Goal: Task Accomplishment & Management: Complete application form

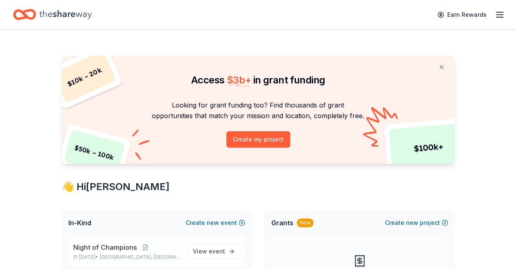
click at [119, 250] on span "Night of Champions" at bounding box center [105, 248] width 64 height 10
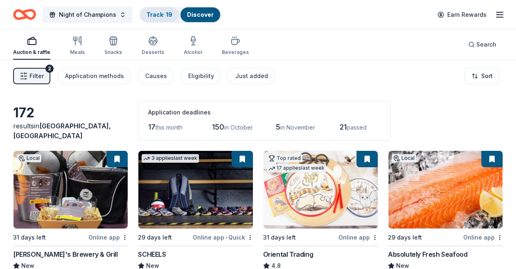
click at [147, 11] on link "Track · 19" at bounding box center [160, 14] width 26 height 7
click at [156, 12] on link "Track · 19" at bounding box center [160, 14] width 26 height 7
click at [170, 14] on link "Track · 19" at bounding box center [160, 14] width 26 height 7
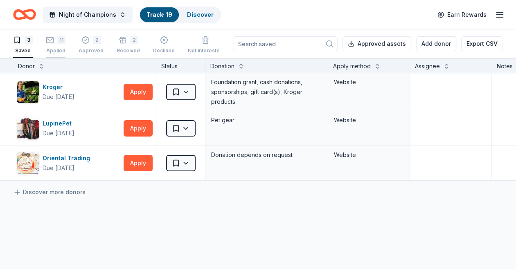
click at [54, 41] on div "11" at bounding box center [56, 40] width 20 height 8
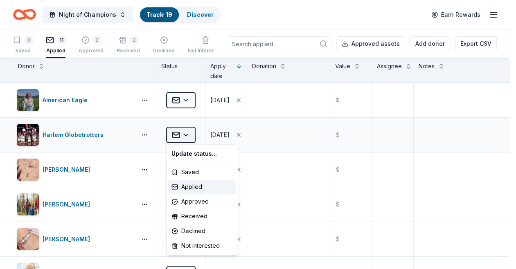
click at [188, 134] on html "Night of Champions Track · 19 Discover Earn Rewards 3 Saved 11 Applied 2 Approv…" at bounding box center [258, 134] width 516 height 269
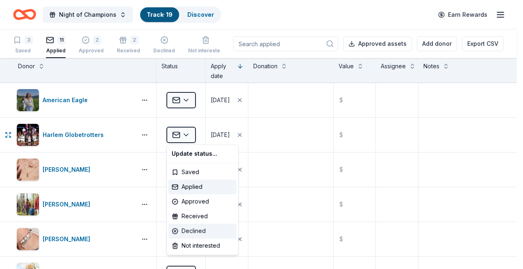
click at [195, 230] on div "Declined" at bounding box center [202, 231] width 68 height 15
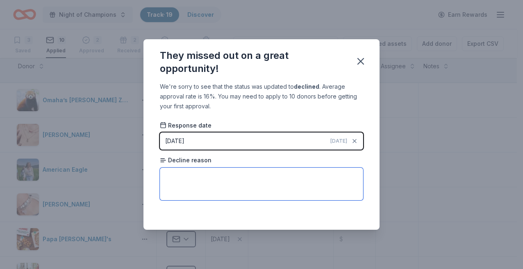
click at [210, 176] on textarea at bounding box center [261, 184] width 203 height 33
type textarea "Declined"
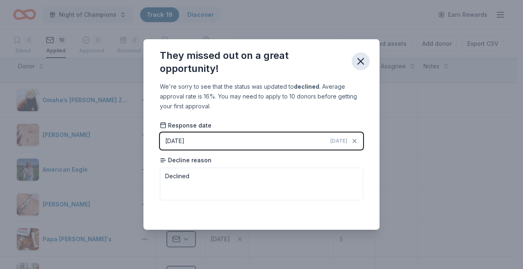
click at [361, 58] on icon "button" at bounding box center [360, 61] width 11 height 11
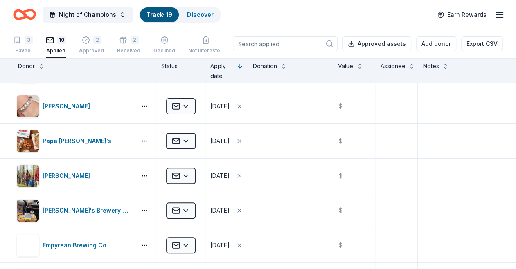
scroll to position [118, 0]
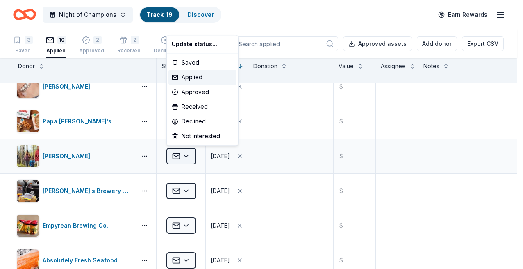
click at [186, 156] on html "Night of Champions Track · 19 Discover Earn Rewards 3 Saved 10 Applied 2 Approv…" at bounding box center [261, 134] width 523 height 269
click at [190, 122] on div "Declined" at bounding box center [202, 121] width 68 height 15
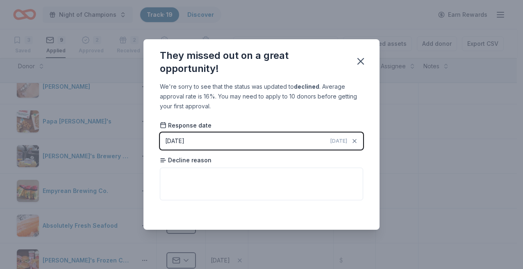
click at [342, 140] on span "Today" at bounding box center [338, 141] width 17 height 7
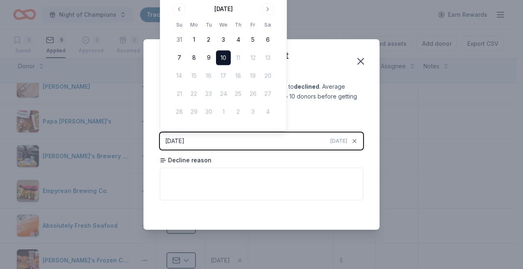
click at [221, 58] on button "10" at bounding box center [223, 58] width 15 height 15
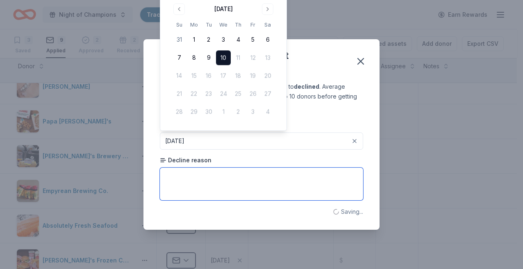
click at [209, 178] on textarea at bounding box center [261, 184] width 203 height 33
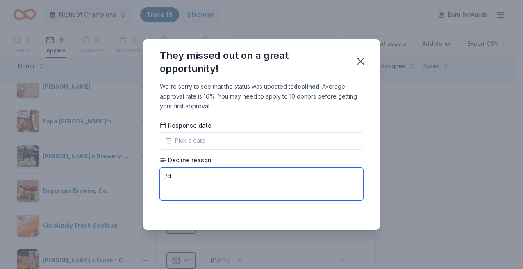
type textarea "/"
type textarea "Declined"
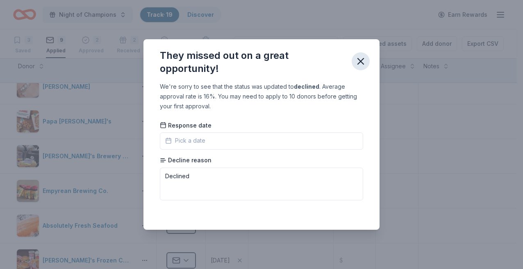
click at [361, 60] on icon "button" at bounding box center [360, 61] width 11 height 11
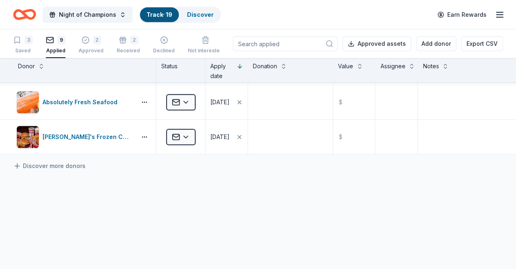
scroll to position [243, 0]
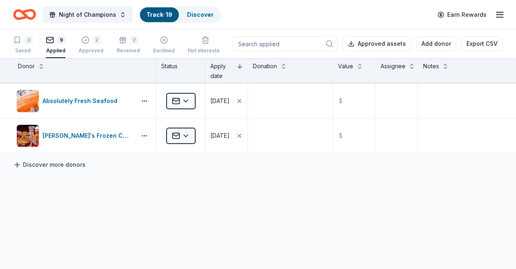
click at [76, 162] on link "Discover more donors" at bounding box center [49, 165] width 72 height 10
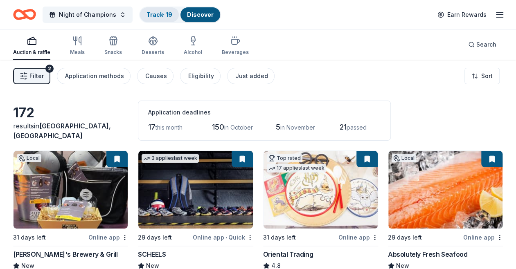
click at [159, 10] on div "Track · 19" at bounding box center [159, 14] width 39 height 15
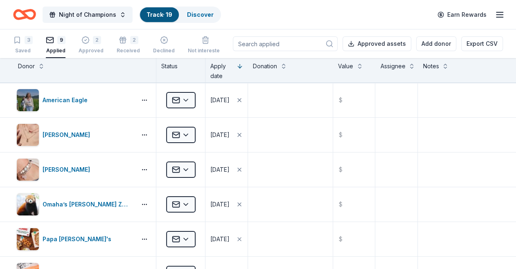
click at [162, 14] on link "Track · 19" at bounding box center [160, 14] width 26 height 7
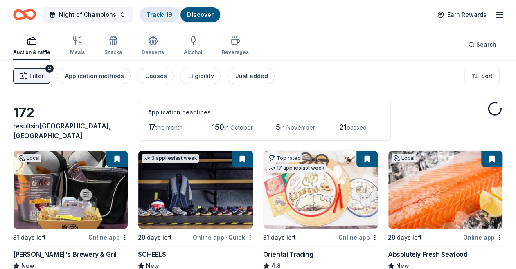
click at [158, 19] on div "Track · 19" at bounding box center [159, 14] width 39 height 15
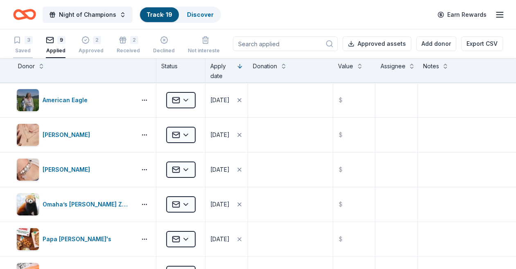
click at [21, 50] on div "Saved" at bounding box center [23, 51] width 20 height 7
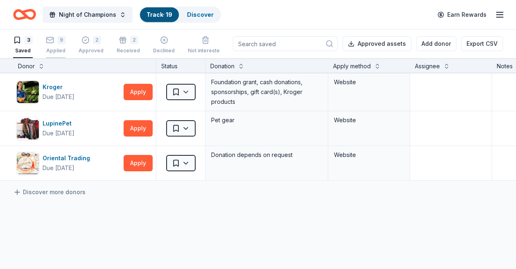
click at [56, 45] on div "9 Applied" at bounding box center [56, 45] width 20 height 18
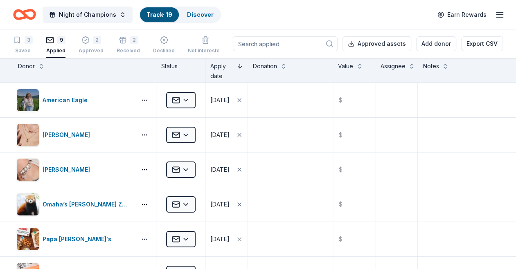
click at [239, 69] on button at bounding box center [240, 65] width 7 height 8
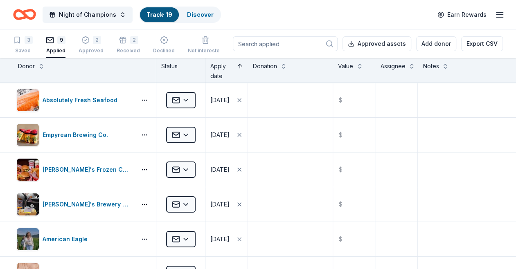
click at [239, 69] on button at bounding box center [240, 65] width 7 height 8
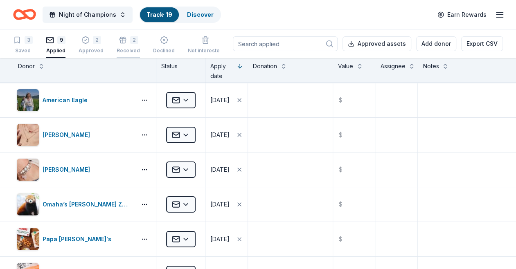
click at [120, 45] on div "2 Received" at bounding box center [128, 45] width 23 height 18
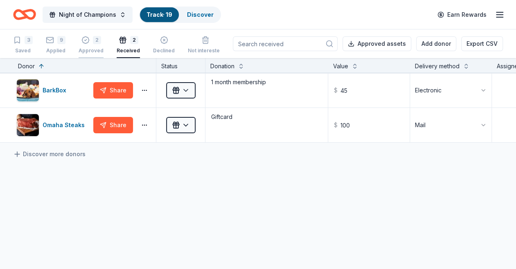
click at [86, 49] on div "Approved" at bounding box center [91, 51] width 25 height 7
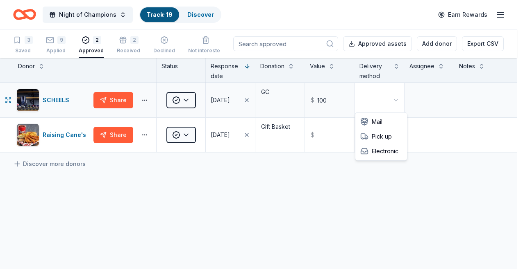
click at [389, 100] on html "Night of Champions Track · 19 Discover Earn Rewards 3 Saved 9 Applied 2 Approve…" at bounding box center [261, 134] width 523 height 269
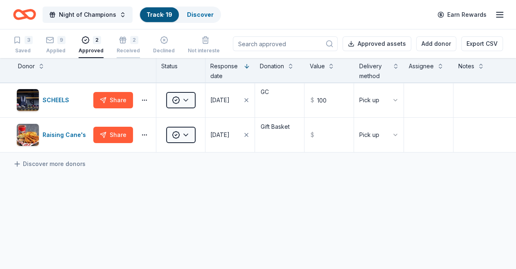
click at [119, 37] on icon "button" at bounding box center [123, 40] width 8 height 8
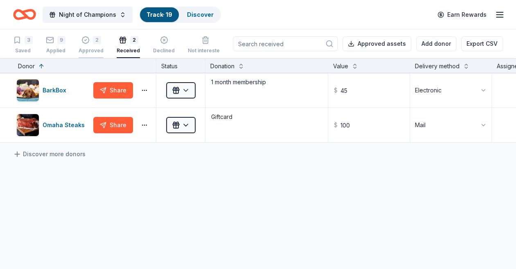
click at [96, 48] on div "Approved" at bounding box center [91, 51] width 25 height 7
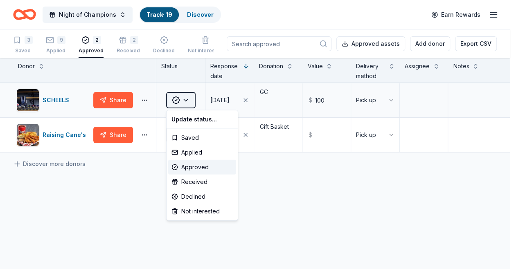
click at [186, 99] on html "Night of Champions Track · 19 Discover Earn Rewards 3 Saved 9 Applied 2 Approve…" at bounding box center [258, 134] width 516 height 269
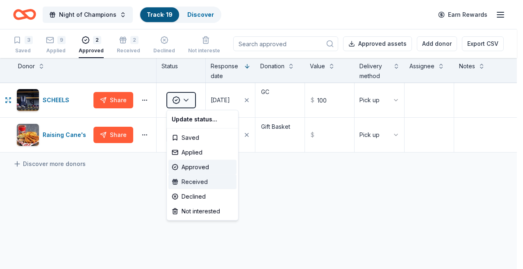
click at [187, 179] on div "Received" at bounding box center [202, 182] width 68 height 15
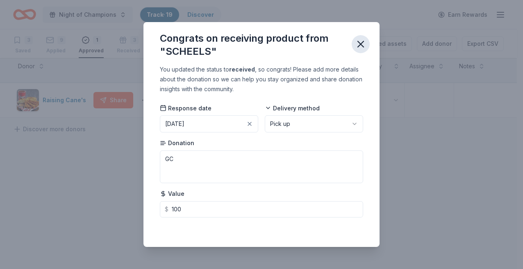
click at [359, 50] on icon "button" at bounding box center [360, 43] width 11 height 11
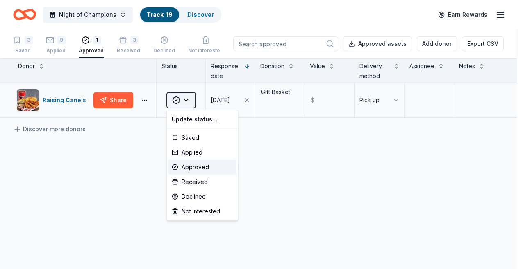
click at [188, 97] on html "Night of Champions Track · 19 Discover Earn Rewards 3 Saved 9 Applied 1 Approve…" at bounding box center [261, 134] width 523 height 269
click at [190, 180] on div "Received" at bounding box center [202, 182] width 68 height 15
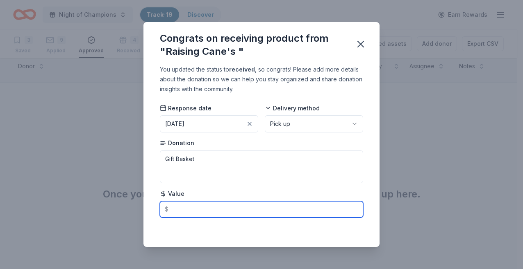
click at [189, 207] on input "text" at bounding box center [261, 210] width 203 height 16
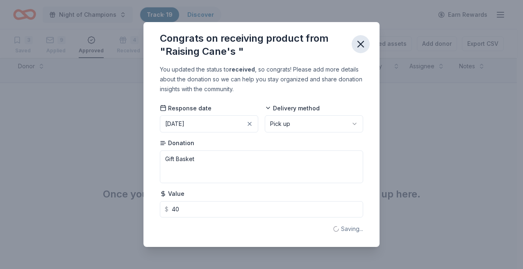
type input "40.00"
click at [360, 46] on icon "button" at bounding box center [360, 43] width 11 height 11
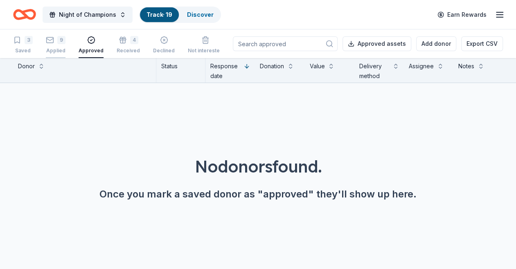
click at [55, 47] on div "9 Applied" at bounding box center [56, 45] width 20 height 18
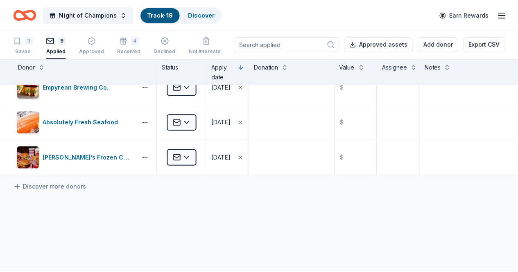
scroll to position [239, 0]
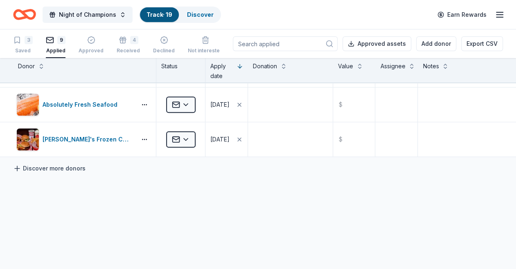
click at [74, 168] on link "Discover more donors" at bounding box center [49, 169] width 72 height 10
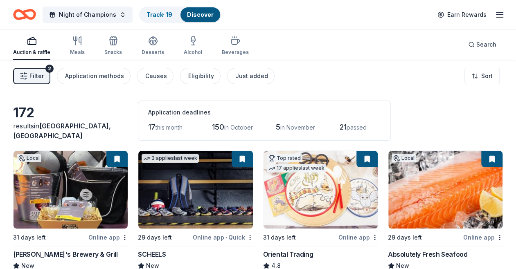
click at [103, 235] on div "Online app" at bounding box center [108, 238] width 40 height 10
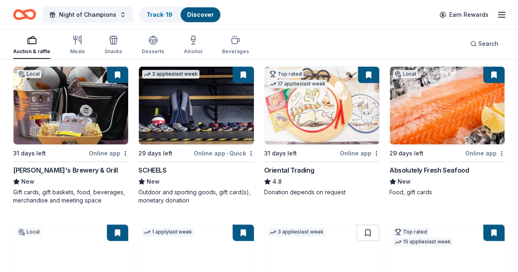
scroll to position [84, 0]
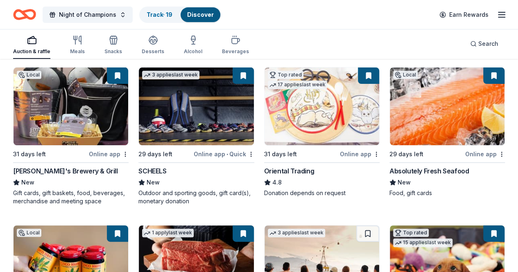
click at [233, 76] on button at bounding box center [243, 76] width 21 height 16
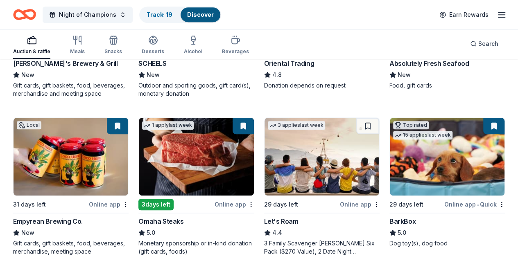
scroll to position [197, 0]
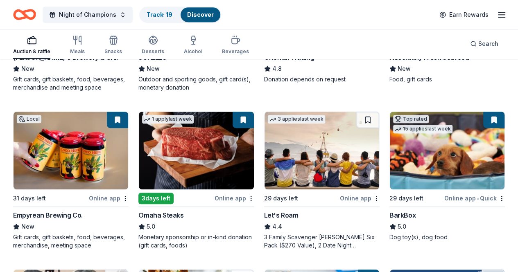
drag, startPoint x: 518, startPoint y: 84, endPoint x: 512, endPoint y: 91, distance: 9.0
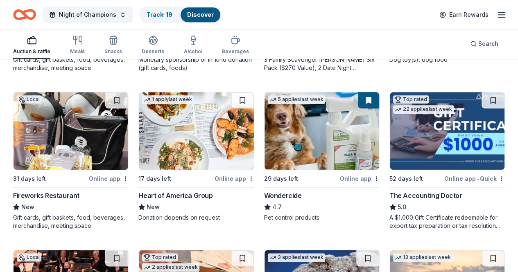
scroll to position [378, 0]
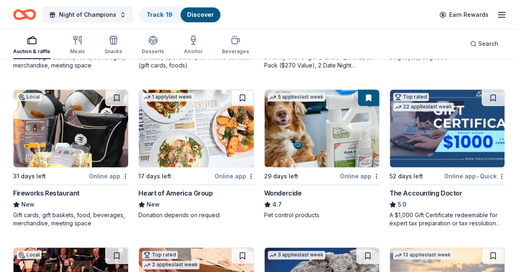
drag, startPoint x: 515, startPoint y: 145, endPoint x: 512, endPoint y: 163, distance: 17.5
click at [512, 163] on div "172 results in Omaha, NE Application deadlines 17 this month 150 in October 5 i…" at bounding box center [259, 145] width 518 height 927
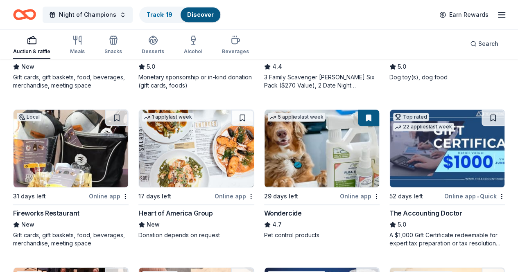
scroll to position [336, 0]
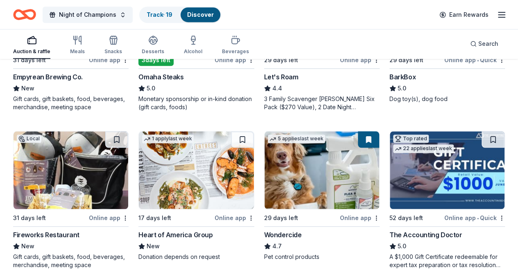
click at [358, 139] on button at bounding box center [368, 139] width 21 height 16
click at [358, 138] on button at bounding box center [368, 139] width 21 height 16
click at [358, 136] on button at bounding box center [368, 139] width 21 height 16
click at [358, 139] on button at bounding box center [368, 139] width 21 height 16
click at [101, 128] on div "Local 31 days left Online app Lazlo's Brewery & Grill New Gift cards, gift bask…" at bounding box center [259, 200] width 492 height 771
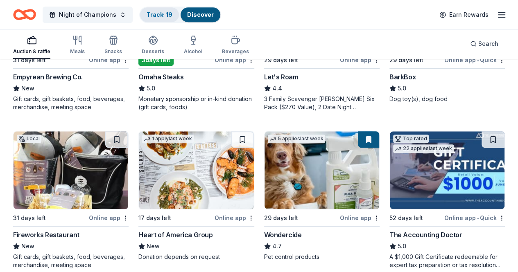
click at [162, 12] on link "Track · 19" at bounding box center [160, 14] width 26 height 7
click at [159, 13] on link "Track · 19" at bounding box center [160, 14] width 26 height 7
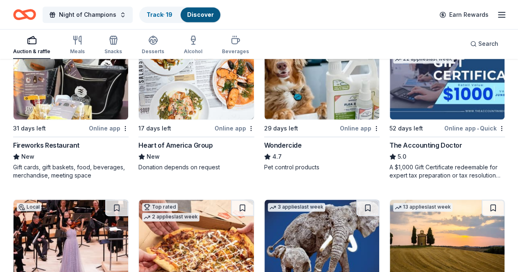
scroll to position [450, 0]
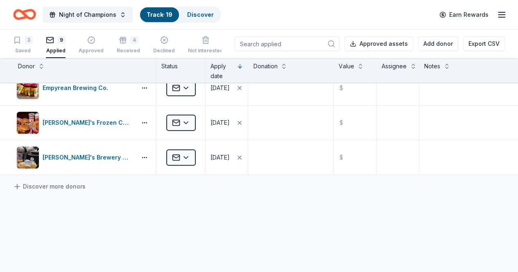
scroll to position [223, 0]
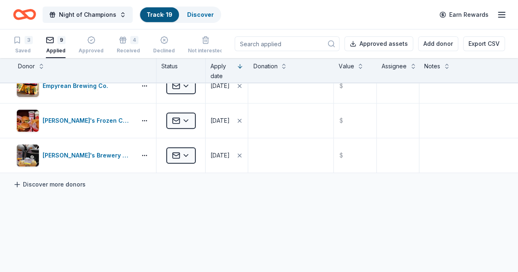
click at [80, 183] on link "Discover more donors" at bounding box center [49, 185] width 72 height 10
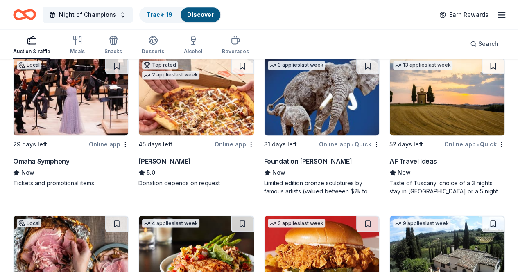
scroll to position [806, 0]
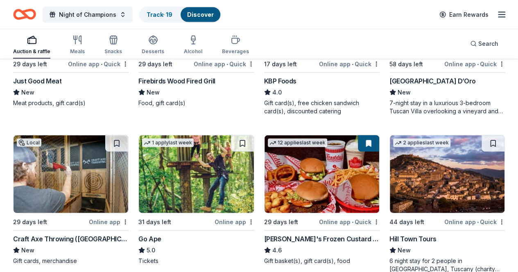
click at [389, 257] on div "6 night stay for 2 people in Cortona, Tuscany (charity rate is $1380; retails a…" at bounding box center [446, 265] width 115 height 16
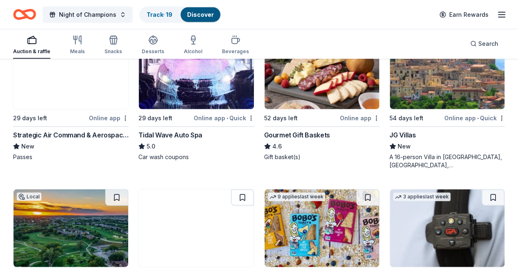
scroll to position [1074, 0]
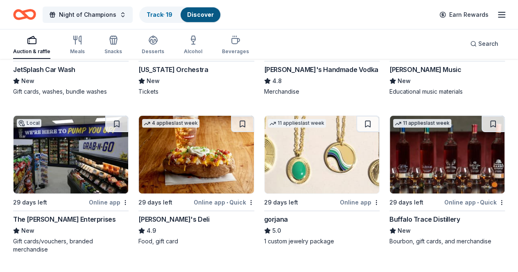
scroll to position [1626, 0]
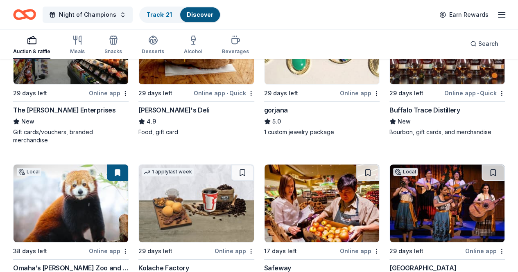
scroll to position [1811, 0]
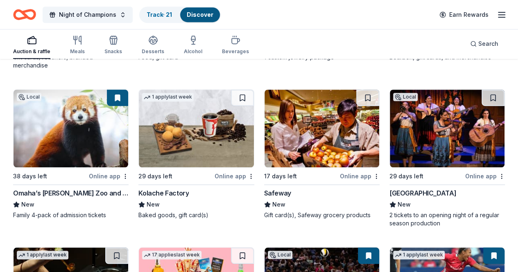
scroll to position [1787, 0]
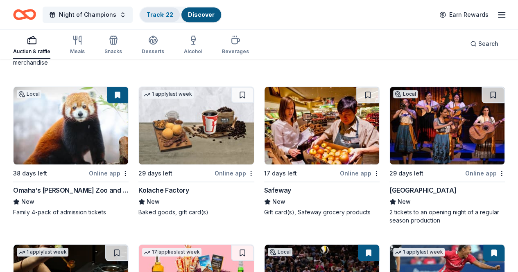
click at [153, 17] on link "Track · 22" at bounding box center [160, 14] width 27 height 7
click at [161, 14] on link "Track · 22" at bounding box center [160, 14] width 27 height 7
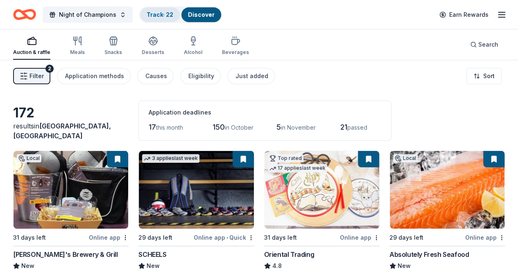
click at [165, 14] on link "Track · 22" at bounding box center [160, 14] width 27 height 7
click at [168, 10] on div "Track · 22" at bounding box center [160, 14] width 40 height 15
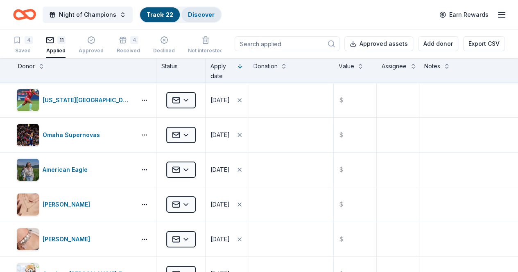
click at [204, 14] on link "Discover" at bounding box center [201, 14] width 27 height 7
click at [202, 14] on link "Discover" at bounding box center [201, 14] width 27 height 7
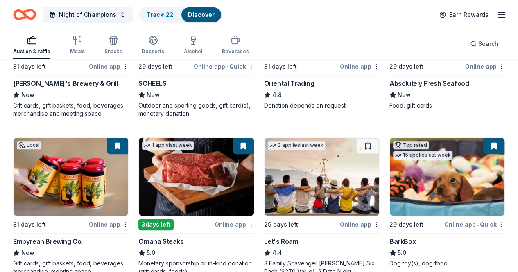
scroll to position [154, 0]
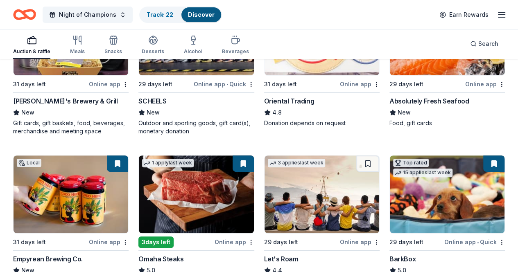
click at [483, 164] on button at bounding box center [493, 164] width 21 height 16
click at [157, 14] on link "Track · 22" at bounding box center [160, 14] width 27 height 7
click at [171, 12] on link "Track · 22" at bounding box center [160, 14] width 27 height 7
click at [161, 11] on link "Track · 22" at bounding box center [160, 14] width 27 height 7
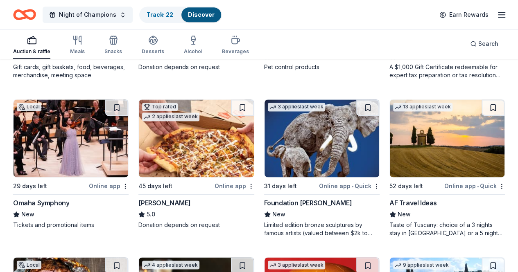
scroll to position [523, 0]
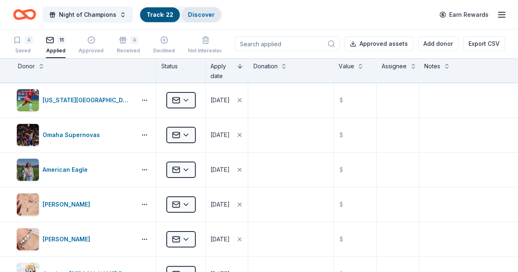
click at [200, 13] on link "Discover" at bounding box center [201, 14] width 27 height 7
click at [204, 13] on link "Discover" at bounding box center [201, 14] width 27 height 7
click at [202, 11] on link "Discover" at bounding box center [201, 14] width 27 height 7
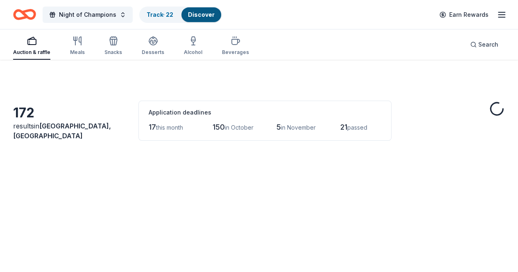
click at [203, 13] on link "Discover" at bounding box center [201, 14] width 27 height 7
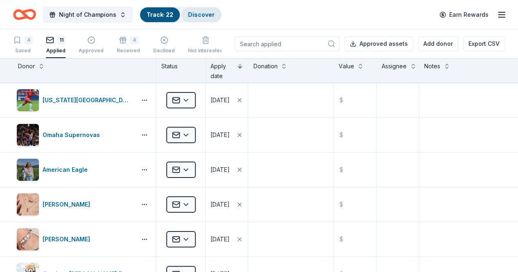
click at [208, 11] on link "Discover" at bounding box center [201, 14] width 27 height 7
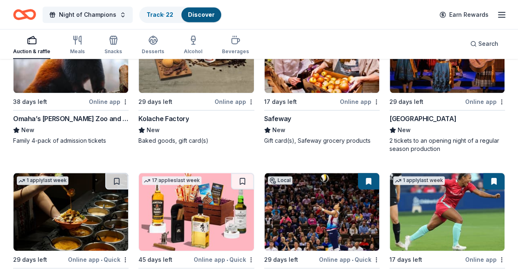
scroll to position [1798, 0]
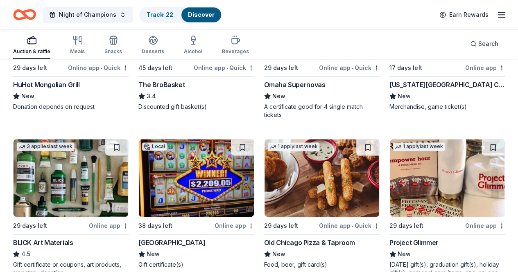
scroll to position [2127, 0]
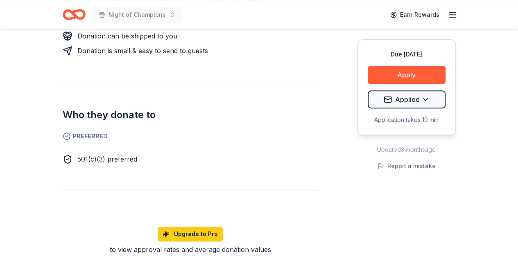
scroll to position [421, 0]
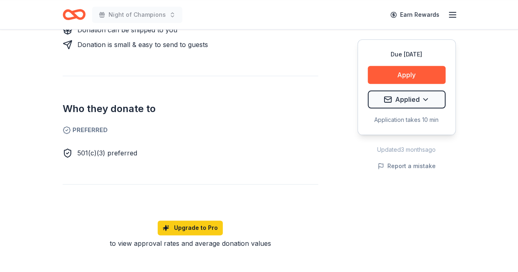
drag, startPoint x: 504, startPoint y: 128, endPoint x: 520, endPoint y: 129, distance: 16.4
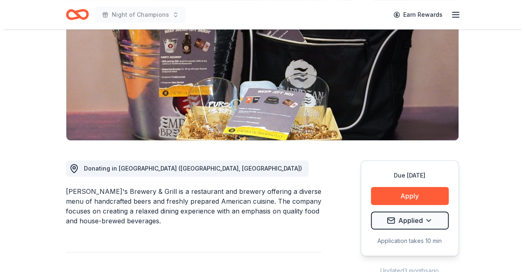
scroll to position [120, 0]
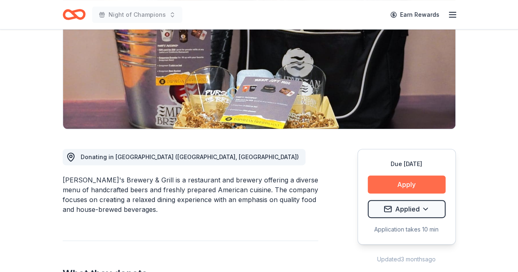
click at [404, 185] on button "Apply" at bounding box center [407, 185] width 78 height 18
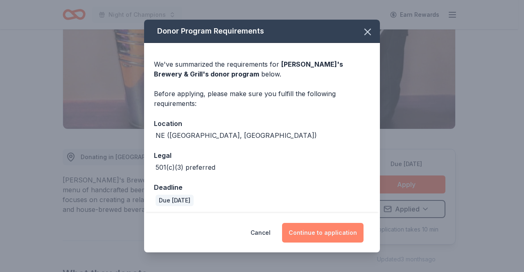
click at [316, 232] on button "Continue to application" at bounding box center [323, 233] width 82 height 20
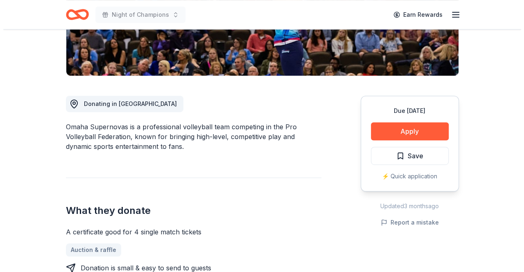
scroll to position [174, 0]
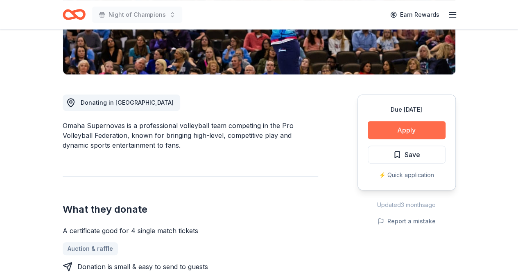
click at [414, 128] on button "Apply" at bounding box center [407, 130] width 78 height 18
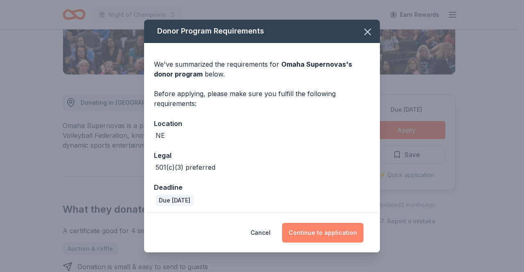
click at [319, 236] on button "Continue to application" at bounding box center [323, 233] width 82 height 20
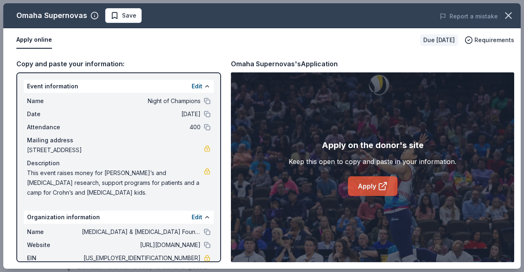
click at [372, 183] on link "Apply" at bounding box center [373, 187] width 50 height 20
click at [117, 15] on span "Save" at bounding box center [124, 16] width 26 height 10
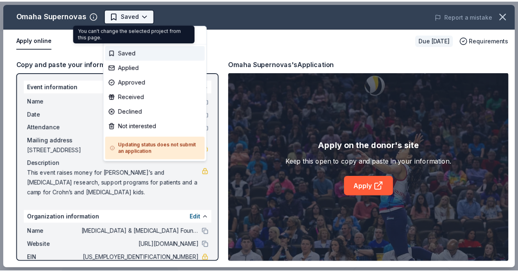
scroll to position [0, 0]
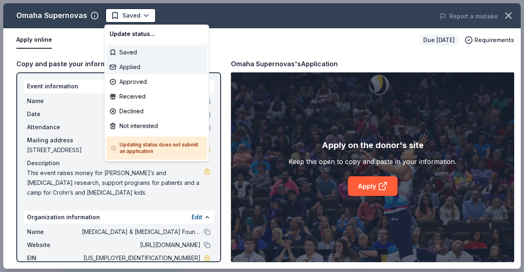
click at [134, 63] on div "Applied" at bounding box center [156, 67] width 101 height 15
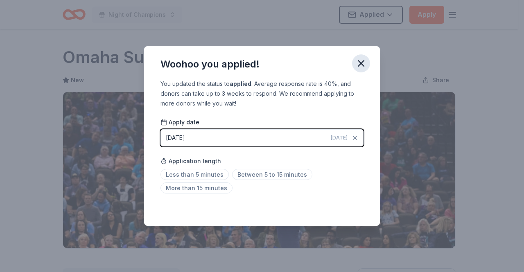
click at [360, 62] on icon "button" at bounding box center [361, 64] width 6 height 6
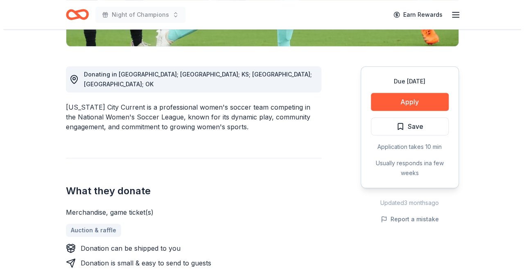
scroll to position [202, 0]
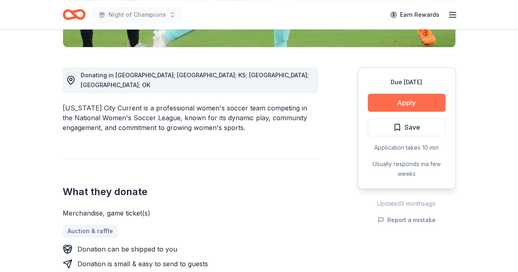
click at [402, 102] on button "Apply" at bounding box center [407, 103] width 78 height 18
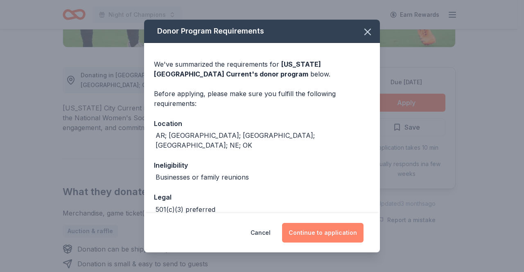
click at [320, 237] on button "Continue to application" at bounding box center [323, 233] width 82 height 20
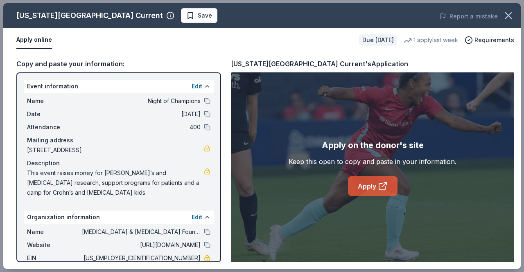
click at [374, 179] on link "Apply" at bounding box center [373, 187] width 50 height 20
click at [186, 13] on span "Save" at bounding box center [199, 16] width 26 height 10
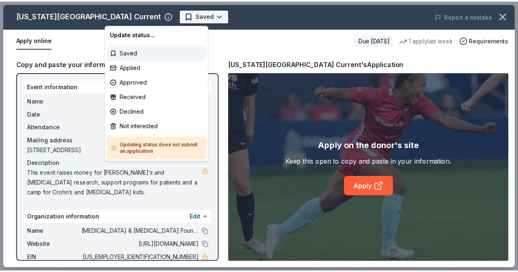
scroll to position [0, 0]
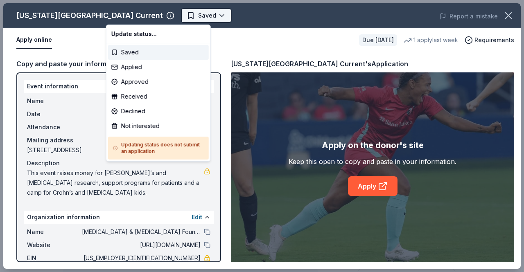
click at [148, 14] on body "Night of Champions Saved Apply Due in 17 days Share Kansas City Current New 1 a…" at bounding box center [259, 136] width 518 height 272
click at [128, 70] on div "Applied" at bounding box center [158, 67] width 101 height 15
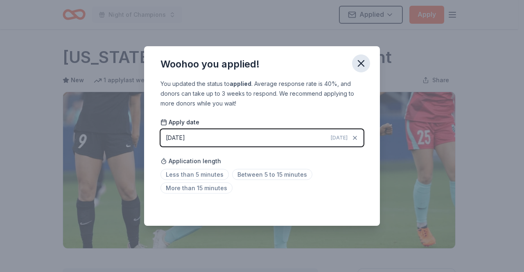
click at [363, 63] on icon "button" at bounding box center [360, 63] width 11 height 11
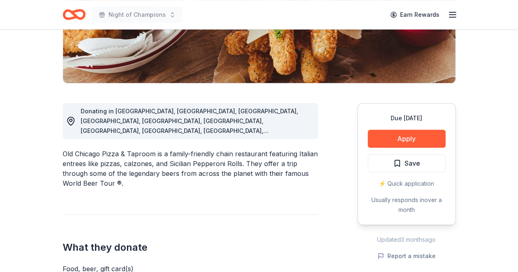
scroll to position [170, 0]
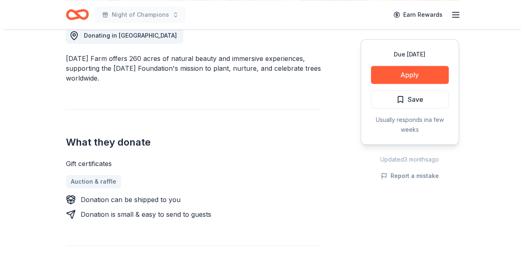
scroll to position [232, 0]
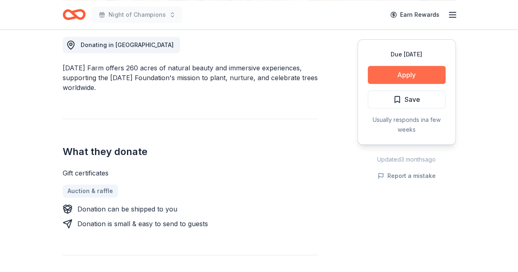
click at [401, 78] on button "Apply" at bounding box center [407, 75] width 78 height 18
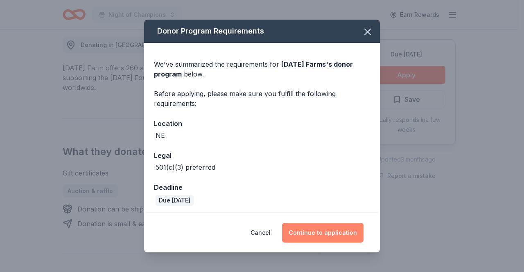
click at [308, 233] on button "Continue to application" at bounding box center [323, 233] width 82 height 20
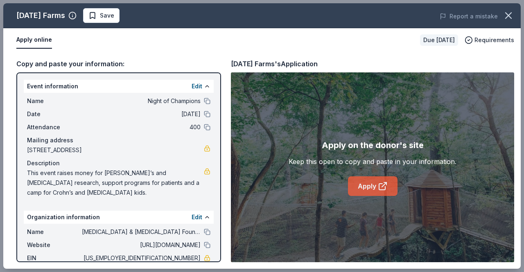
click at [371, 182] on link "Apply" at bounding box center [373, 187] width 50 height 20
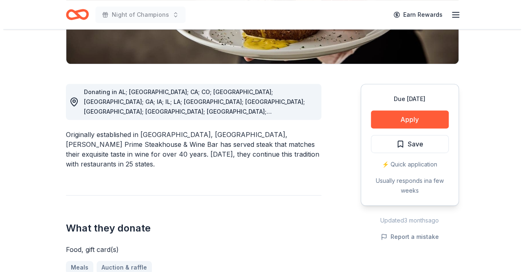
scroll to position [186, 0]
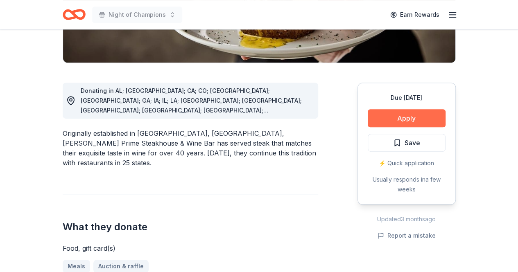
click at [398, 115] on button "Apply" at bounding box center [407, 118] width 78 height 18
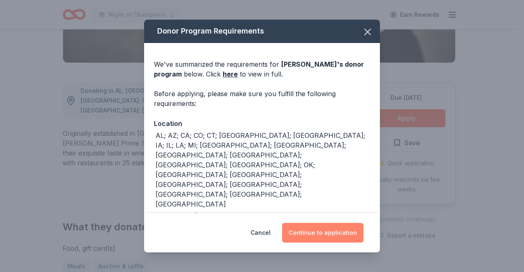
click at [318, 230] on button "Continue to application" at bounding box center [323, 233] width 82 height 20
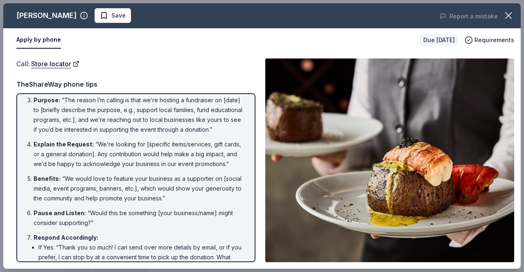
scroll to position [0, 0]
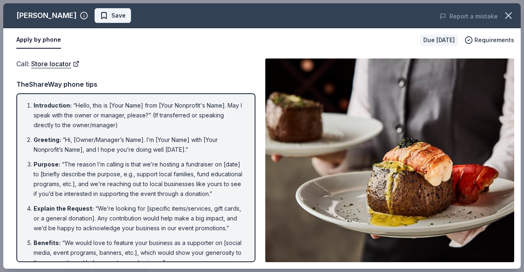
click at [100, 15] on span "Save" at bounding box center [113, 16] width 26 height 10
